Goal: Task Accomplishment & Management: Manage account settings

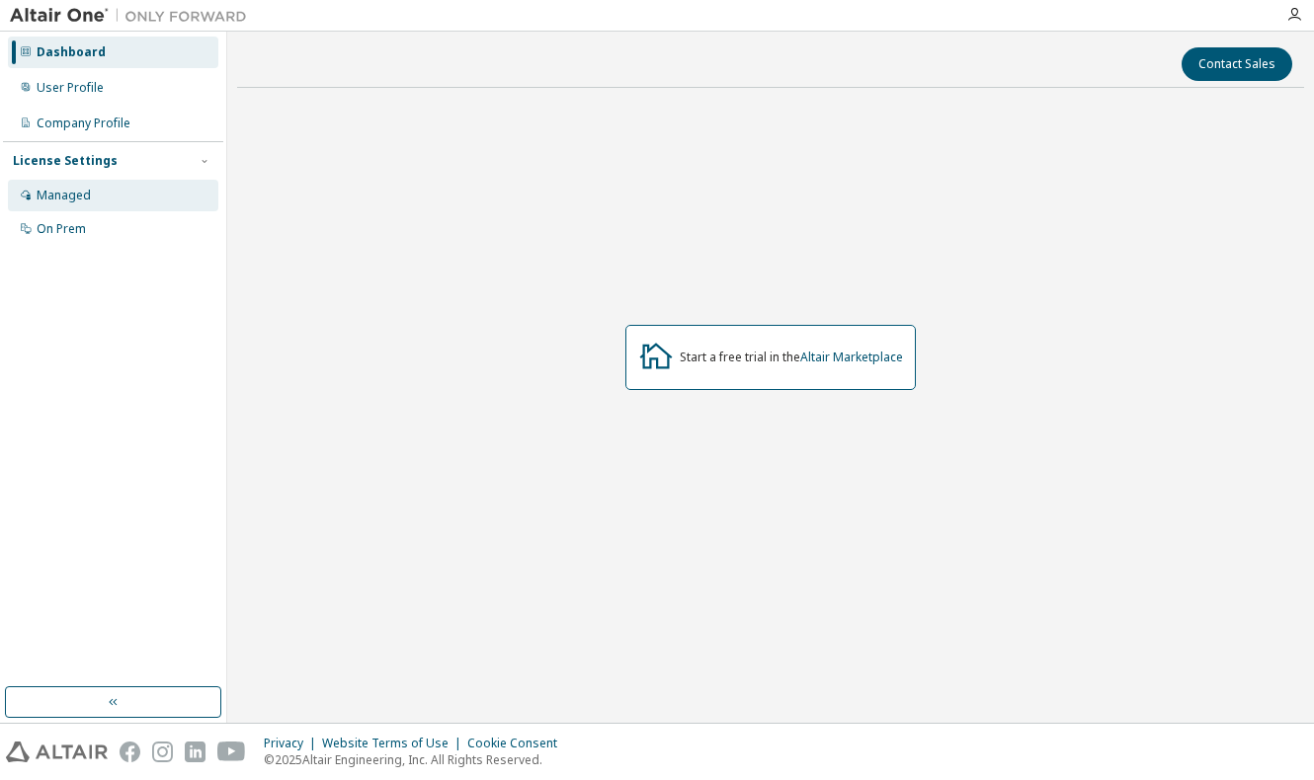
click at [68, 188] on div "Managed" at bounding box center [64, 196] width 54 height 16
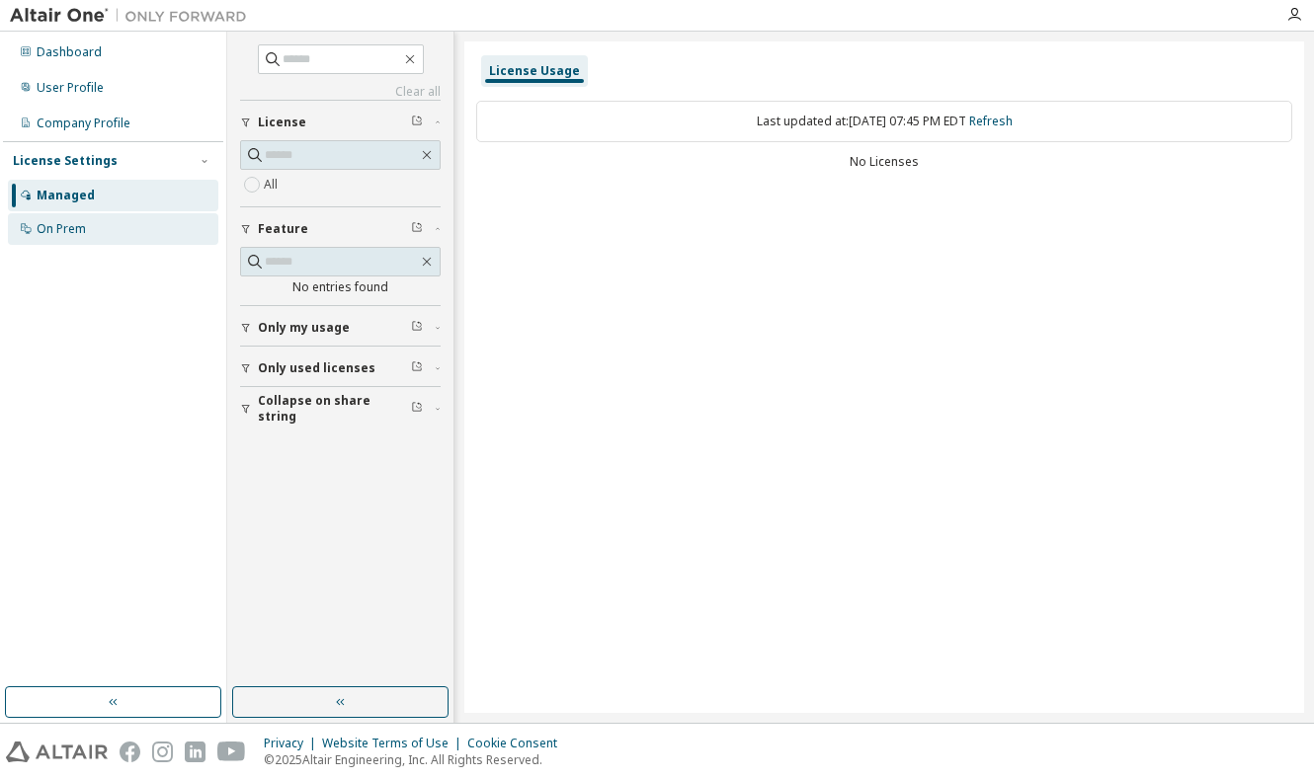
click at [110, 226] on div "On Prem" at bounding box center [113, 229] width 210 height 32
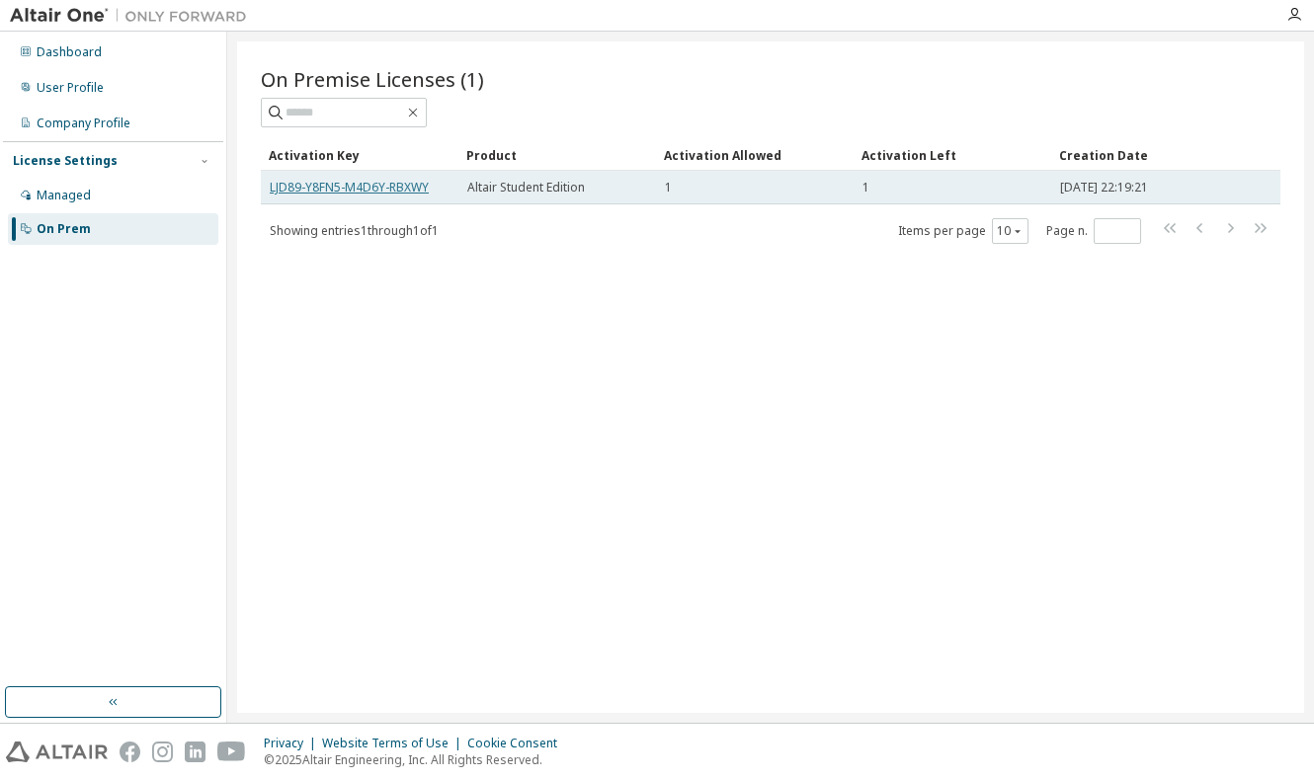
click at [346, 186] on link "LJD89-Y8FN5-M4D6Y-RBXWY" at bounding box center [349, 187] width 159 height 17
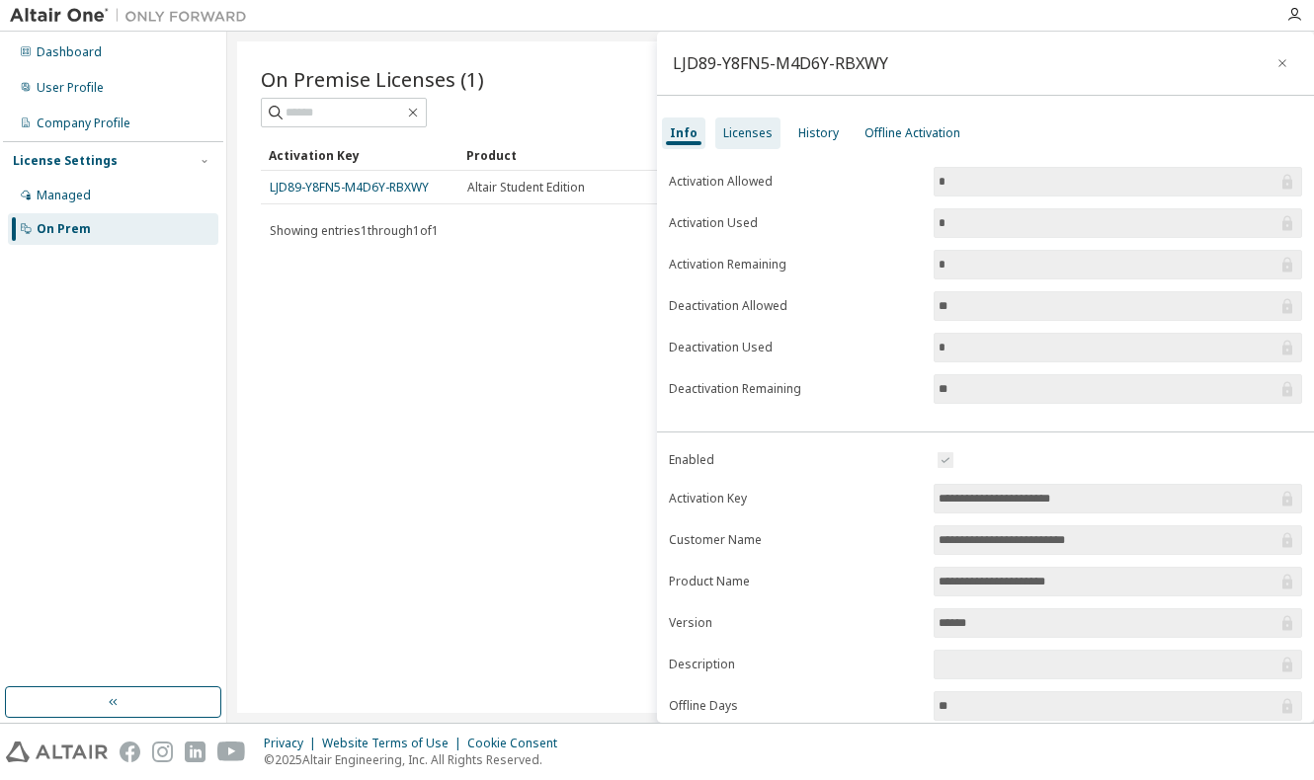
click at [736, 139] on div "Licenses" at bounding box center [747, 133] width 49 height 16
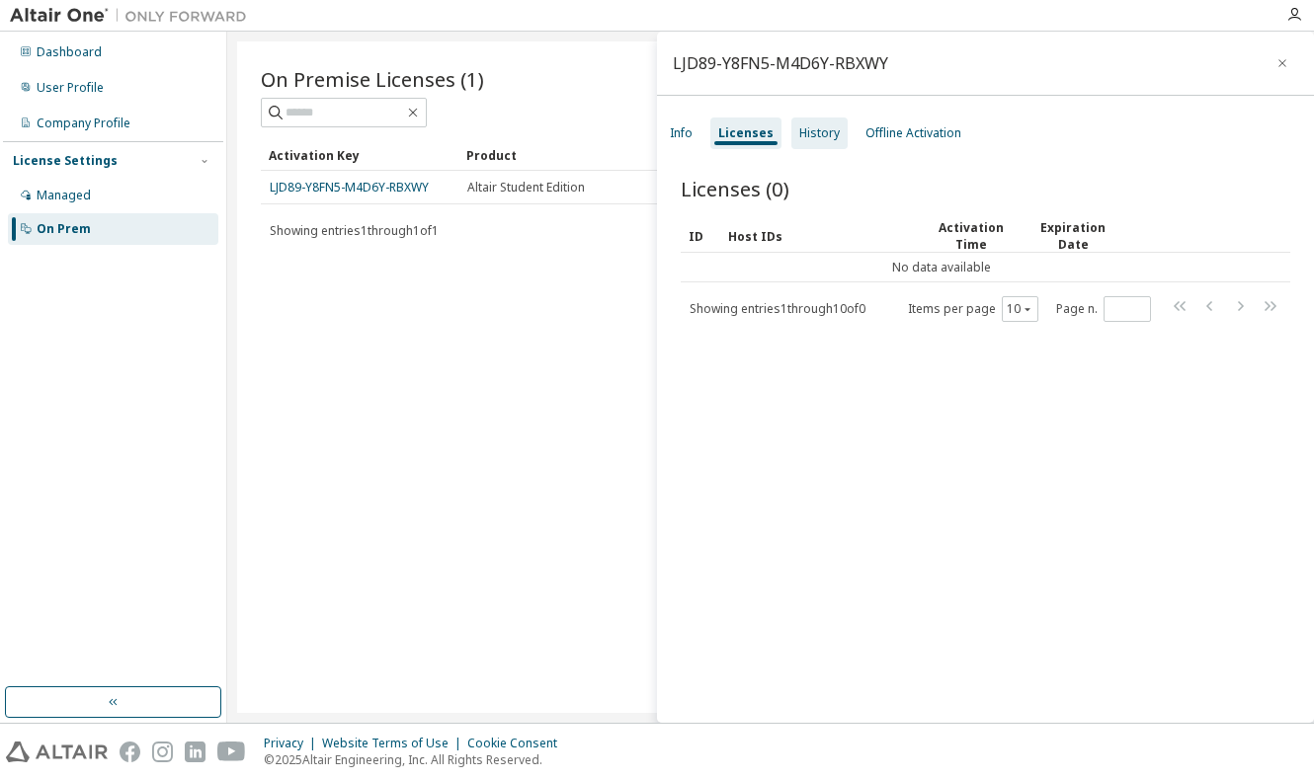
click at [810, 134] on div "History" at bounding box center [819, 133] width 40 height 16
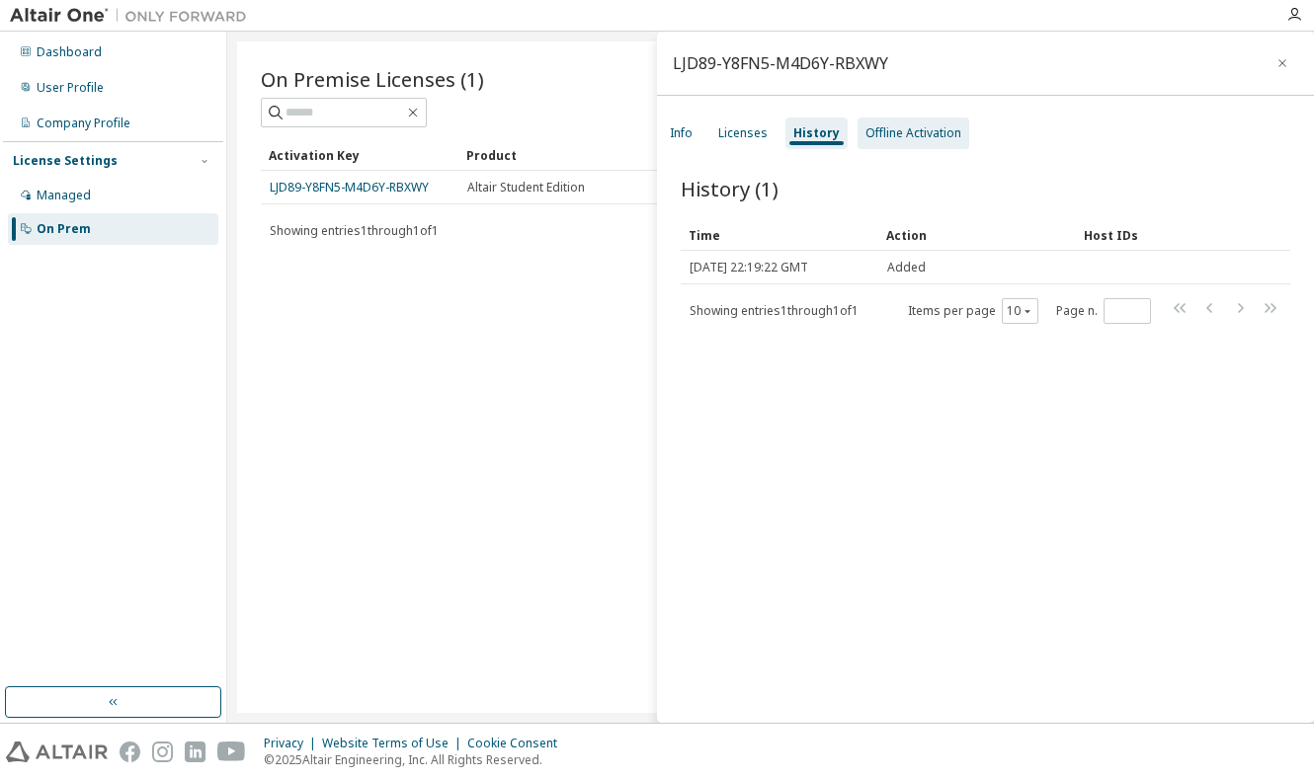
click at [906, 136] on div "Offline Activation" at bounding box center [913, 133] width 96 height 16
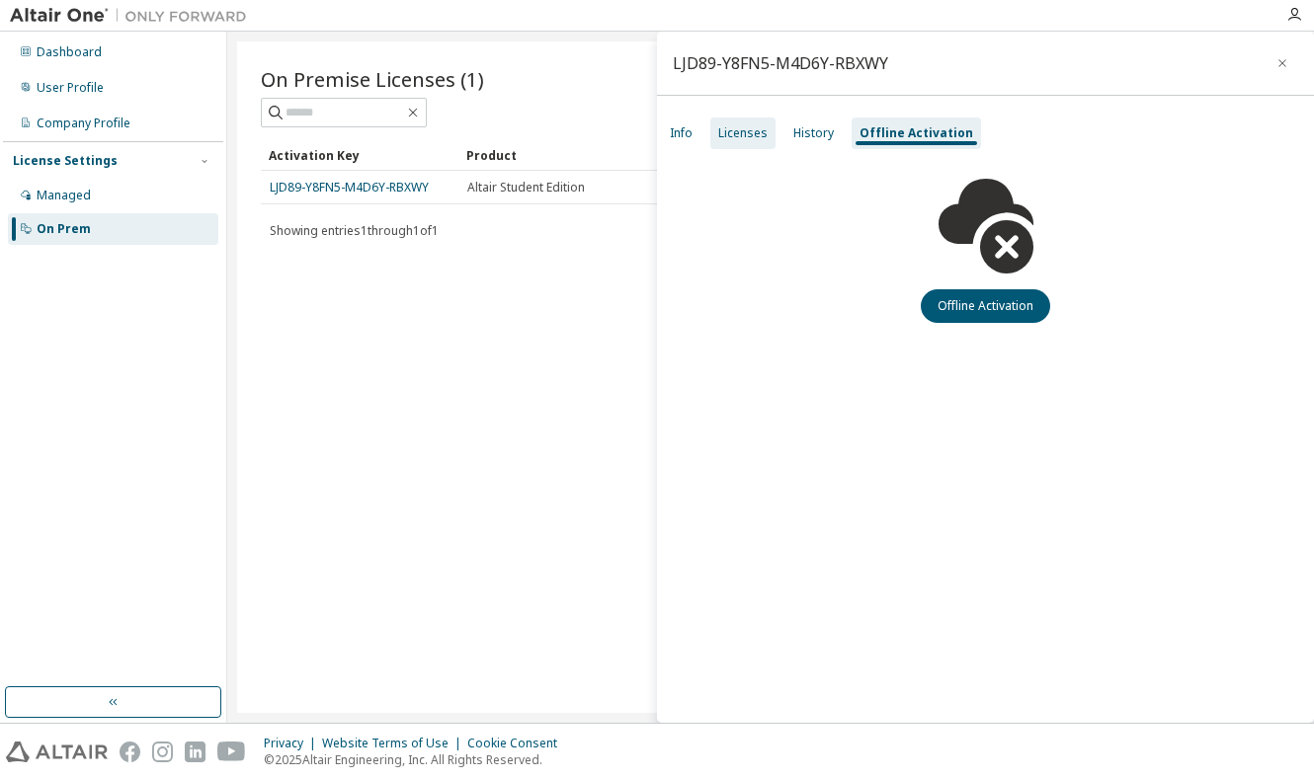
click at [718, 129] on div "Licenses" at bounding box center [742, 133] width 49 height 16
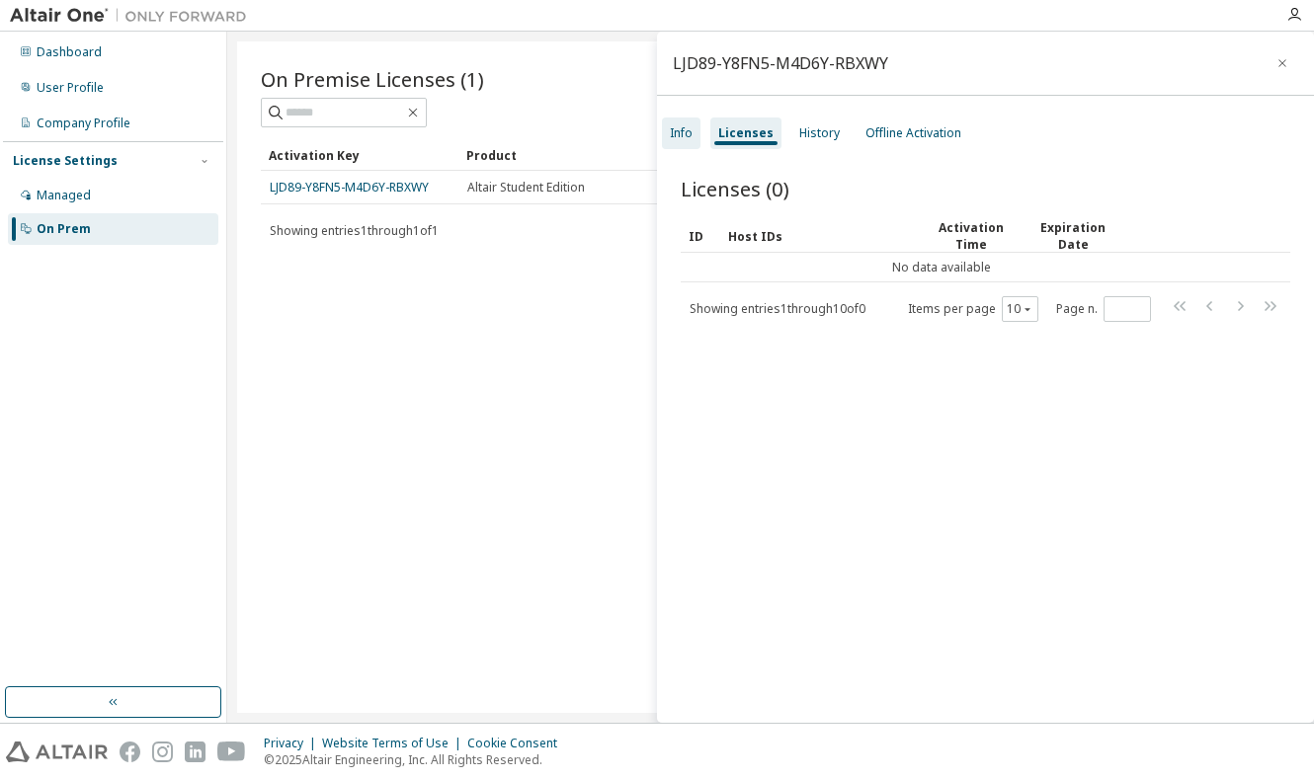
click at [678, 129] on div "Info" at bounding box center [681, 133] width 23 height 16
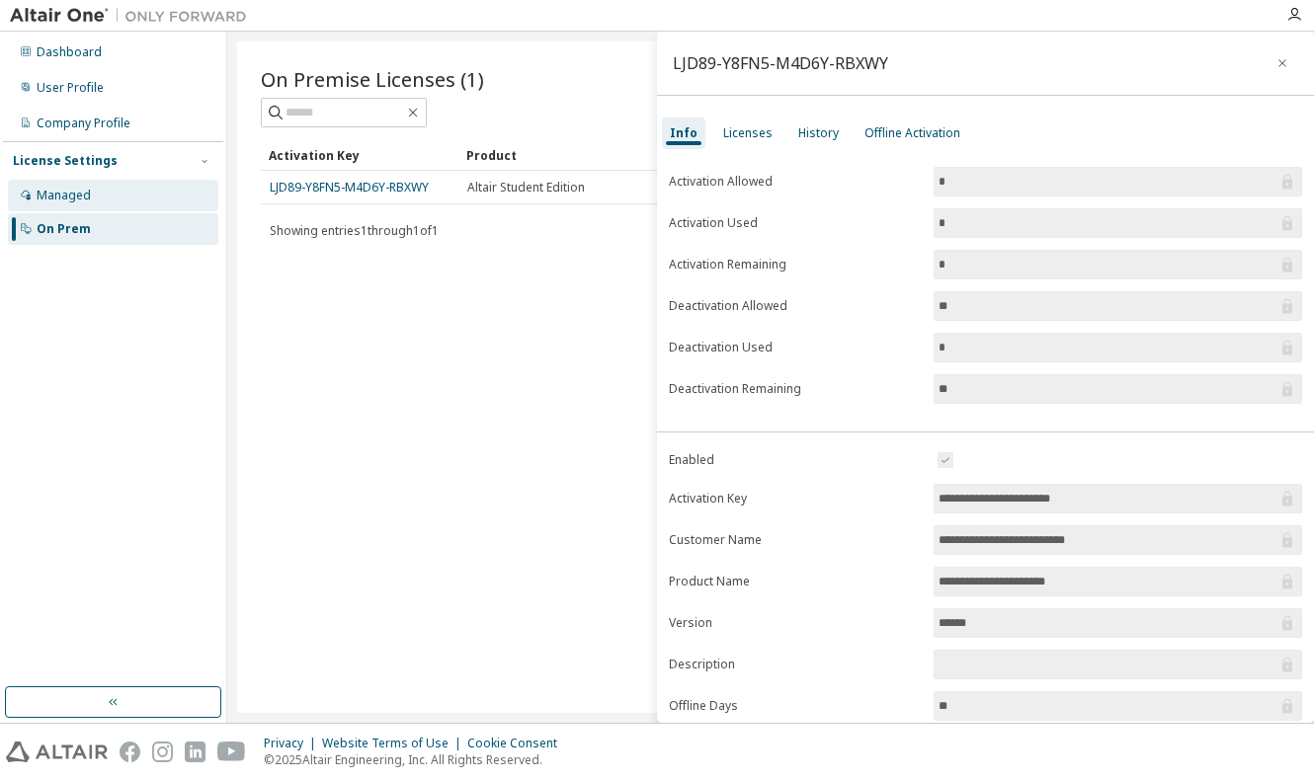
click at [77, 192] on div "Managed" at bounding box center [64, 196] width 54 height 16
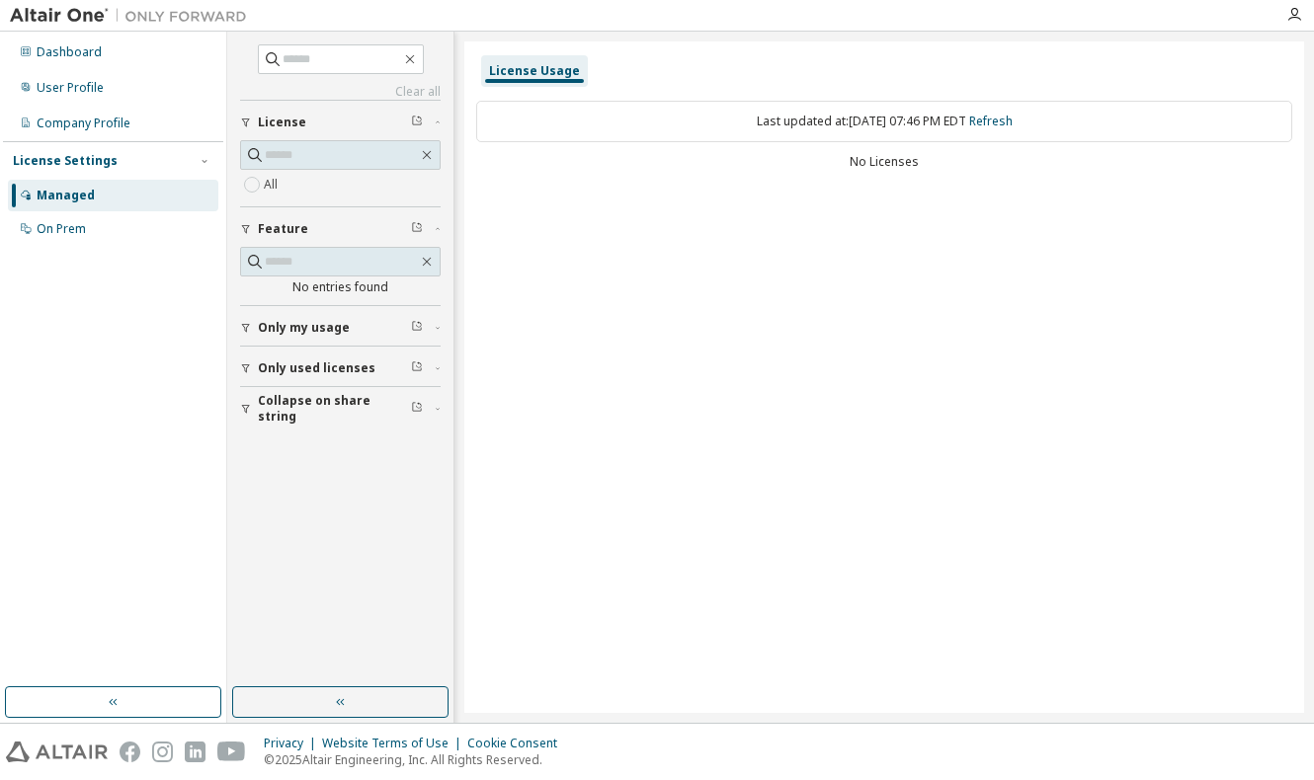
click at [316, 368] on span "Only used licenses" at bounding box center [317, 368] width 118 height 16
click at [93, 130] on div "Company Profile" at bounding box center [84, 124] width 94 height 16
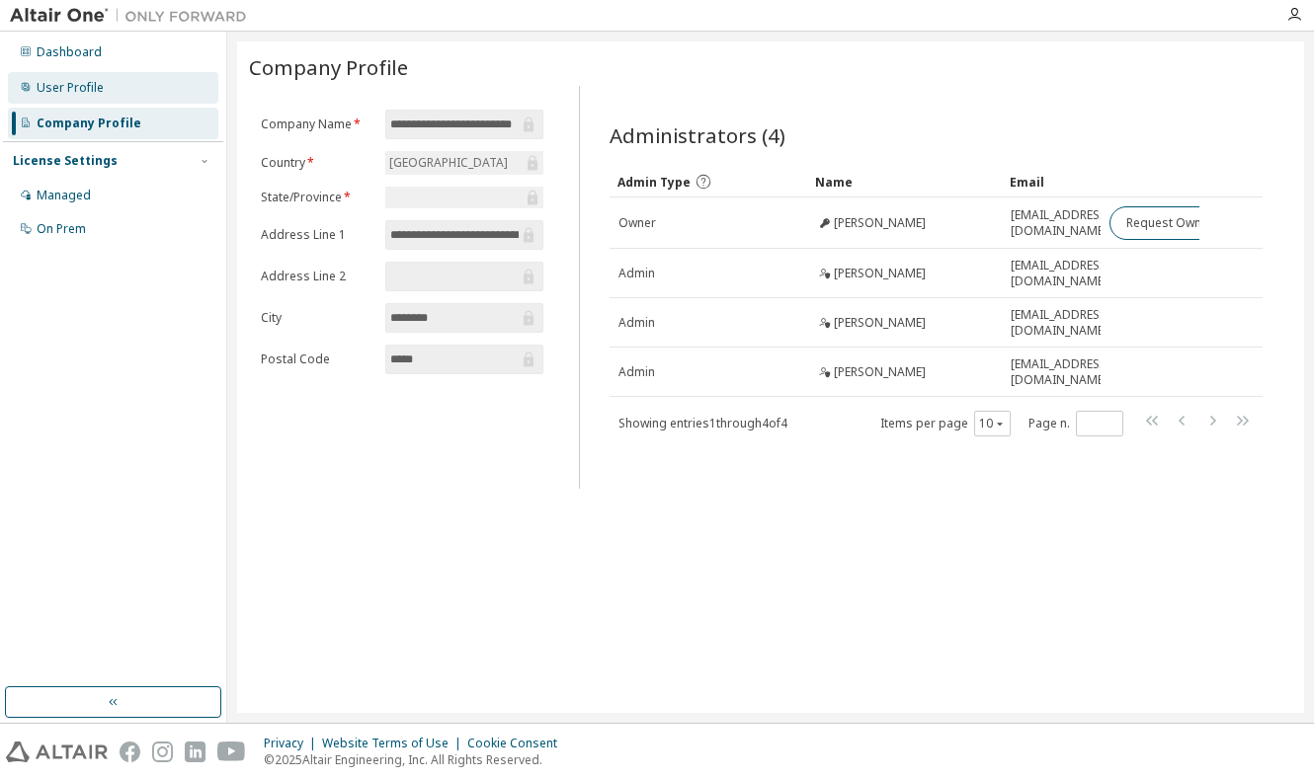
click at [89, 88] on div "User Profile" at bounding box center [70, 88] width 67 height 16
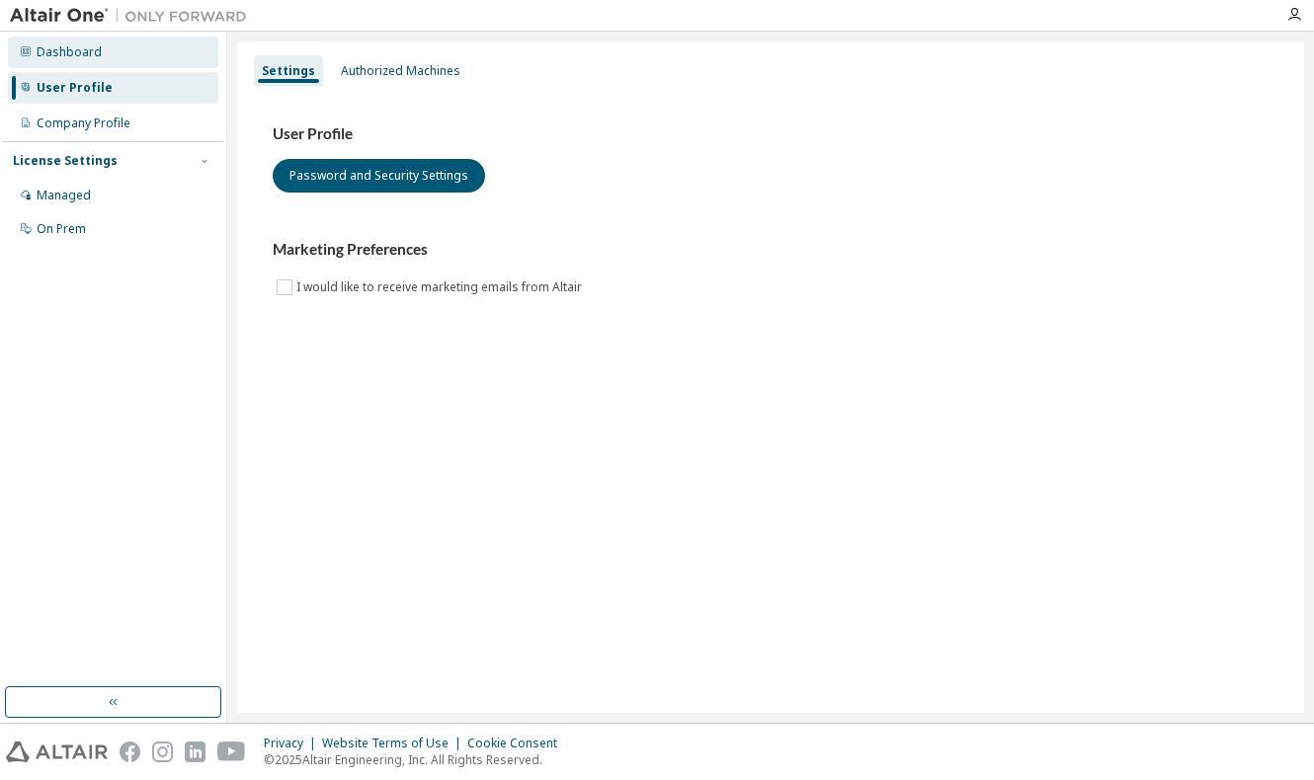
click at [113, 47] on div "Dashboard" at bounding box center [113, 53] width 210 height 32
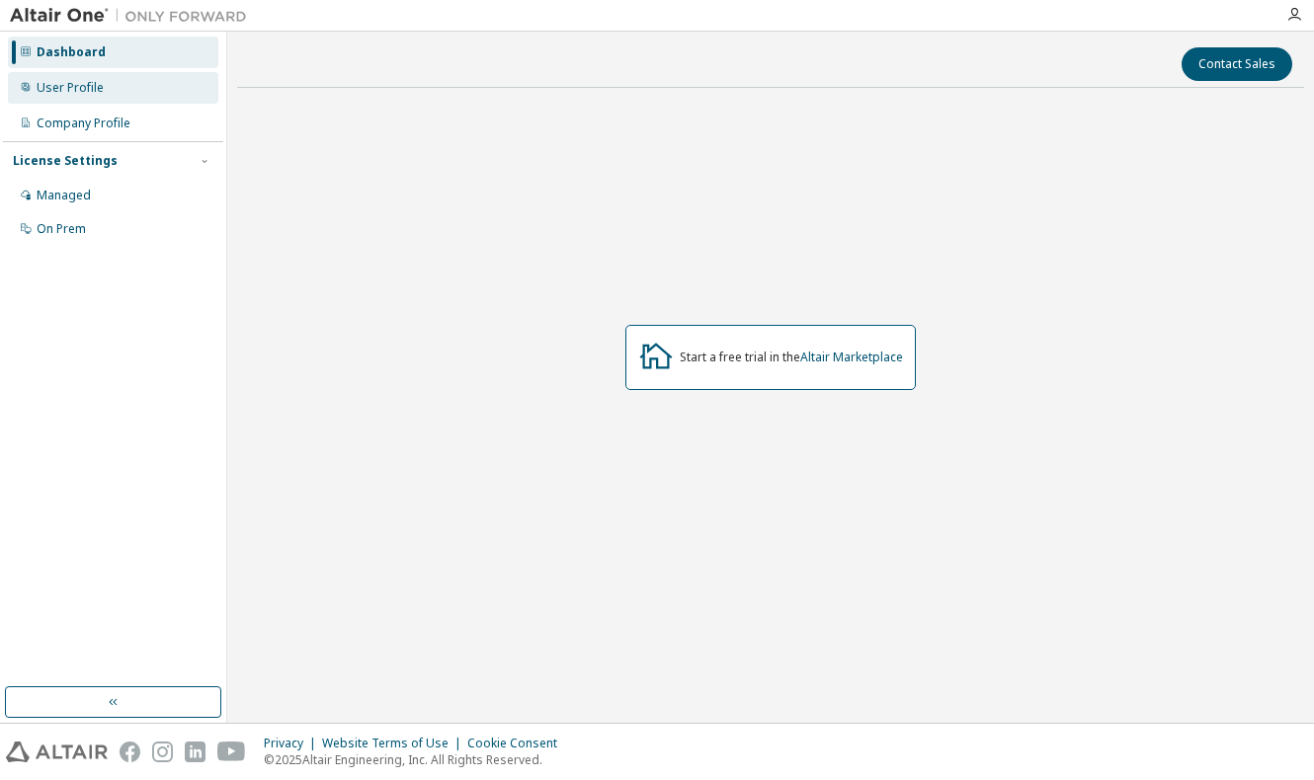
click at [107, 87] on div "User Profile" at bounding box center [113, 88] width 210 height 32
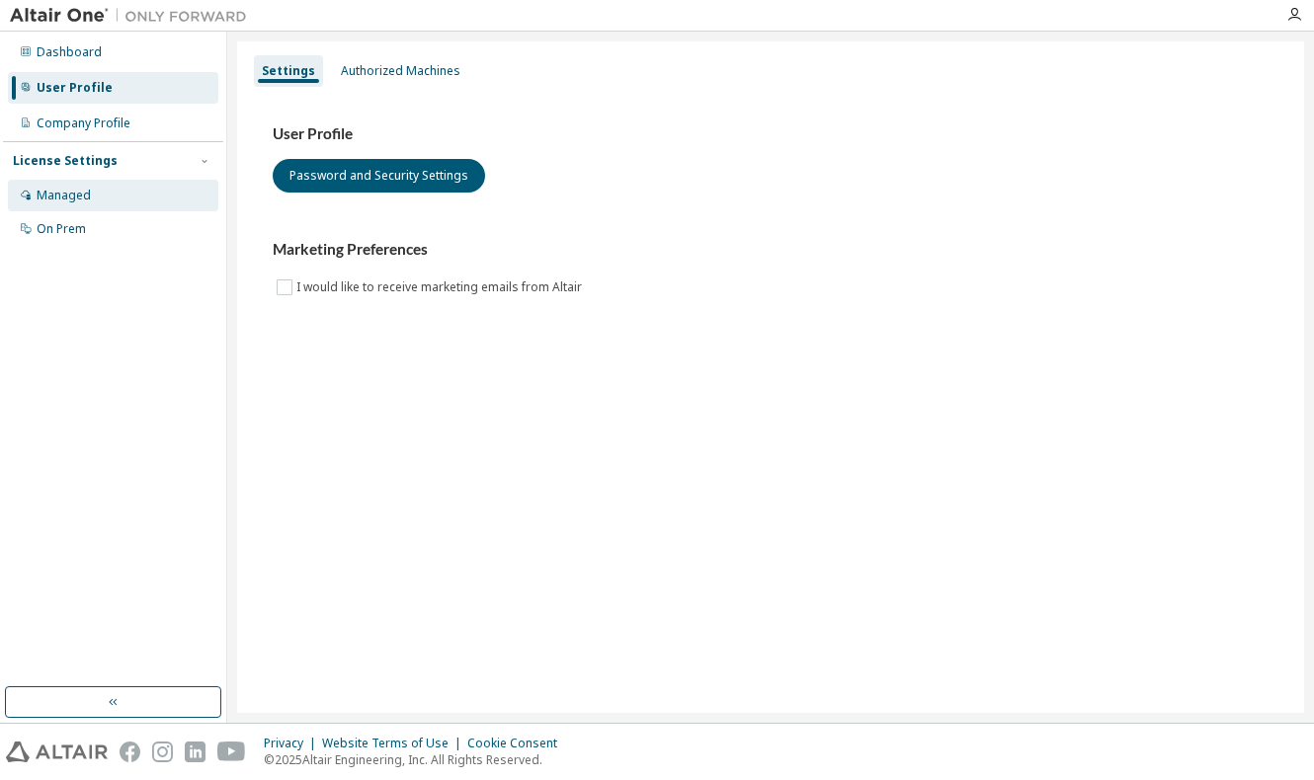
click at [118, 190] on div "Managed" at bounding box center [113, 196] width 210 height 32
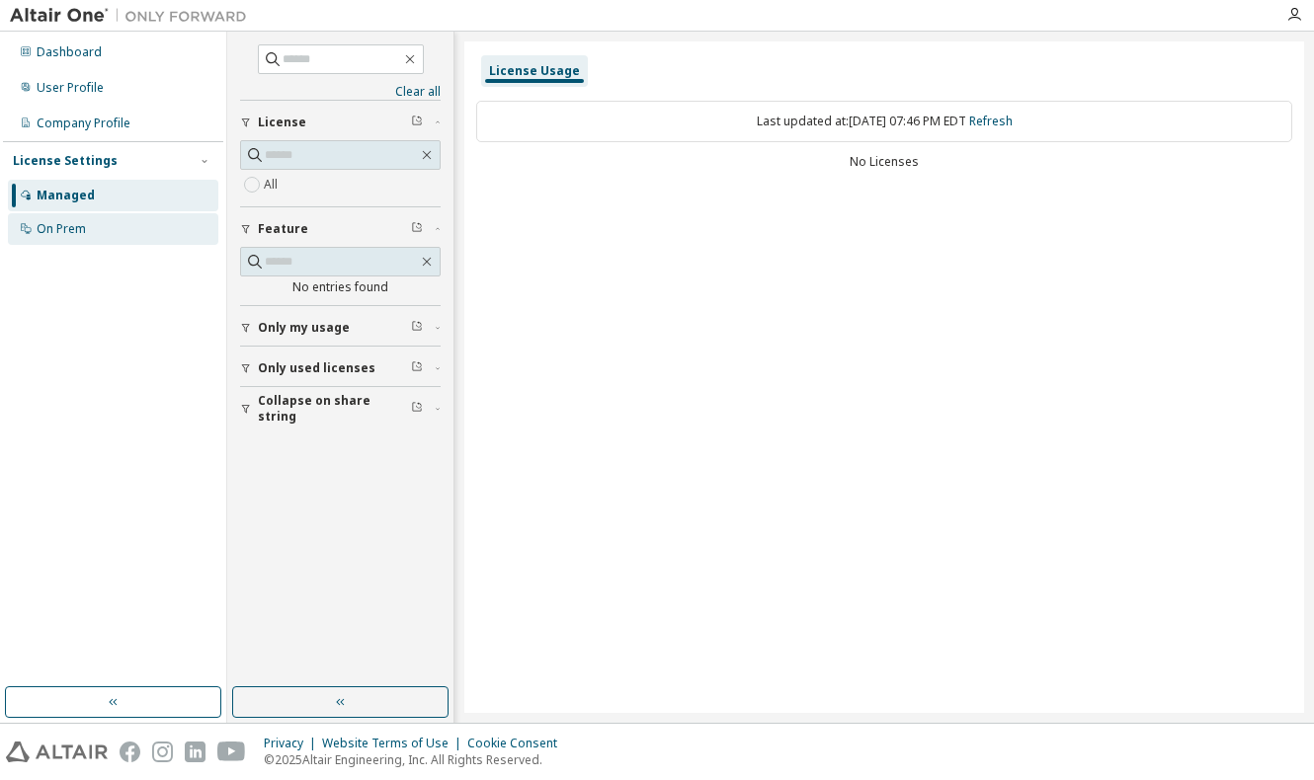
click at [68, 221] on div "On Prem" at bounding box center [61, 229] width 49 height 16
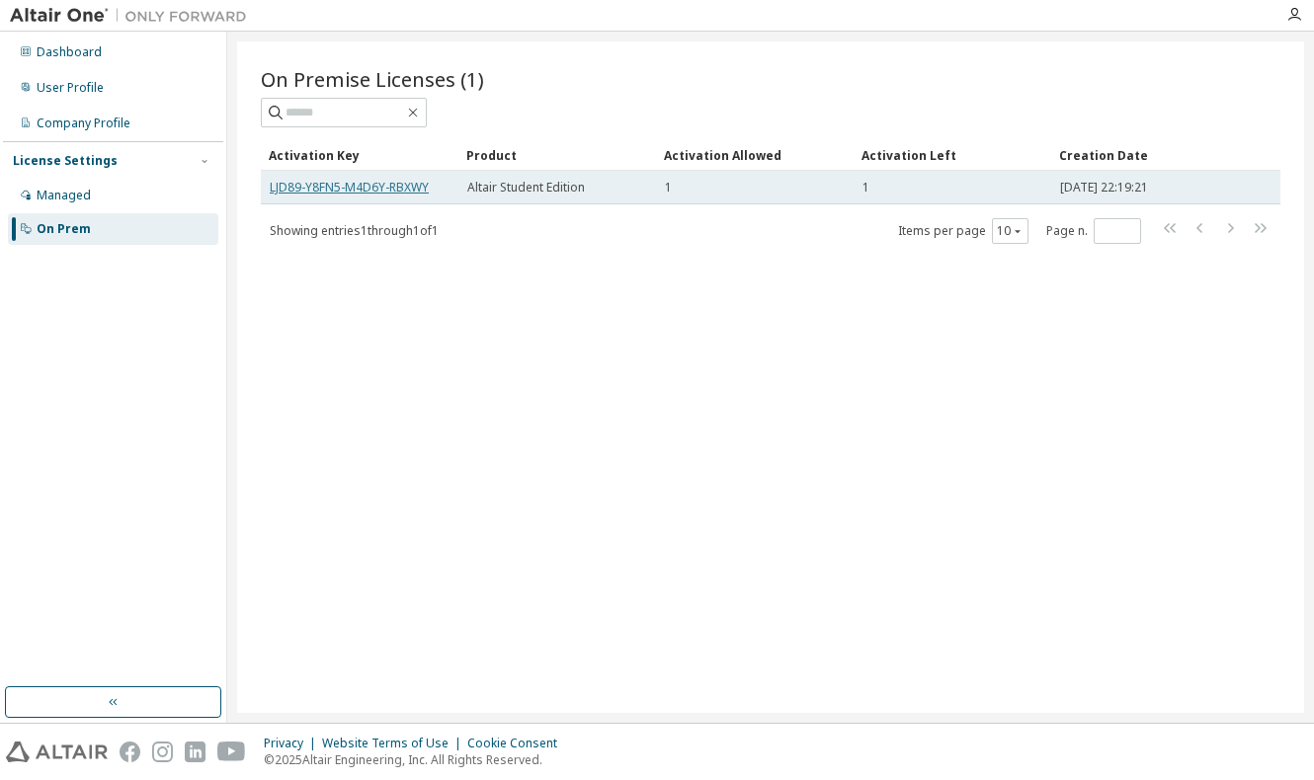
click at [366, 190] on link "LJD89-Y8FN5-M4D6Y-RBXWY" at bounding box center [349, 187] width 159 height 17
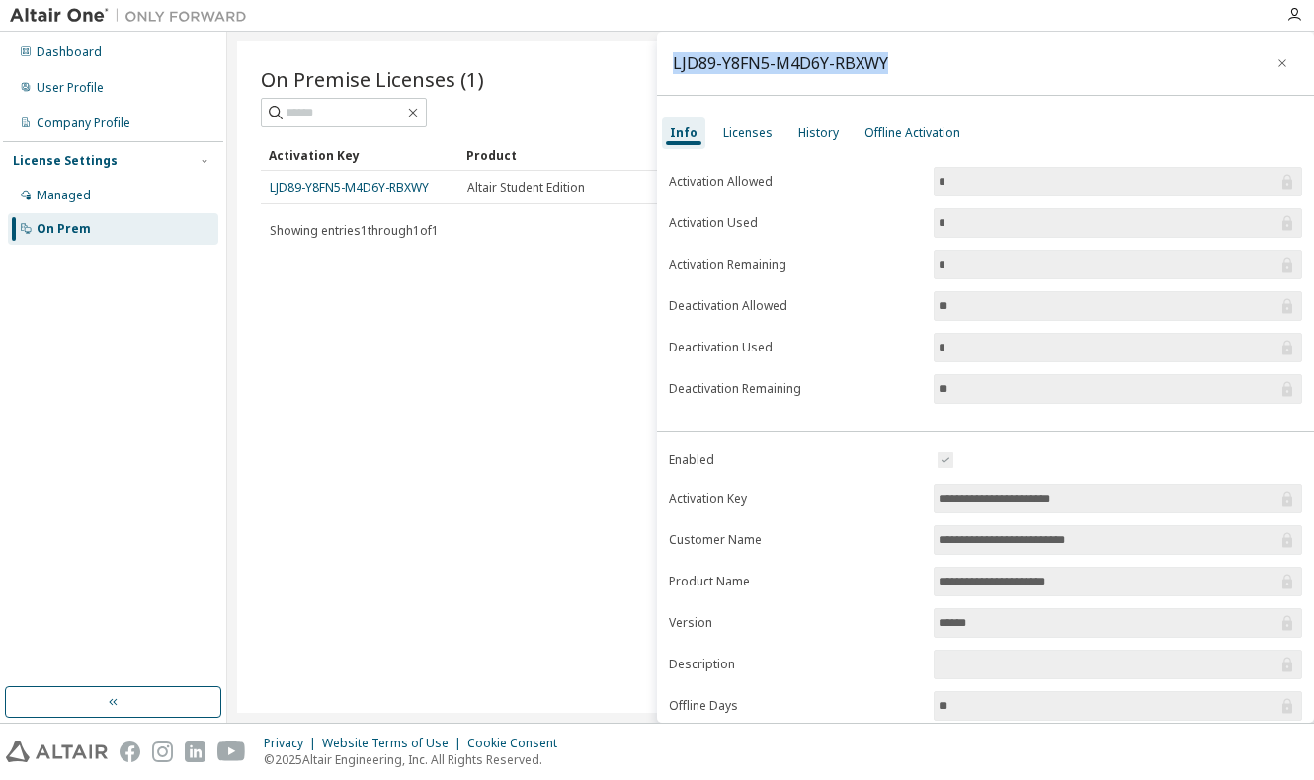
drag, startPoint x: 671, startPoint y: 57, endPoint x: 945, endPoint y: 75, distance: 275.1
click at [945, 75] on div "LJD89-Y8FN5-M4D6Y-RBXWY" at bounding box center [985, 64] width 657 height 64
copy div "LJD89-Y8FN5-M4D6Y-RBXWY"
click at [585, 566] on div "On Premise Licenses (1) Clear Load Save Save As Field Operator Value Select fil…" at bounding box center [770, 377] width 1067 height 672
